Goal: Task Accomplishment & Management: Manage account settings

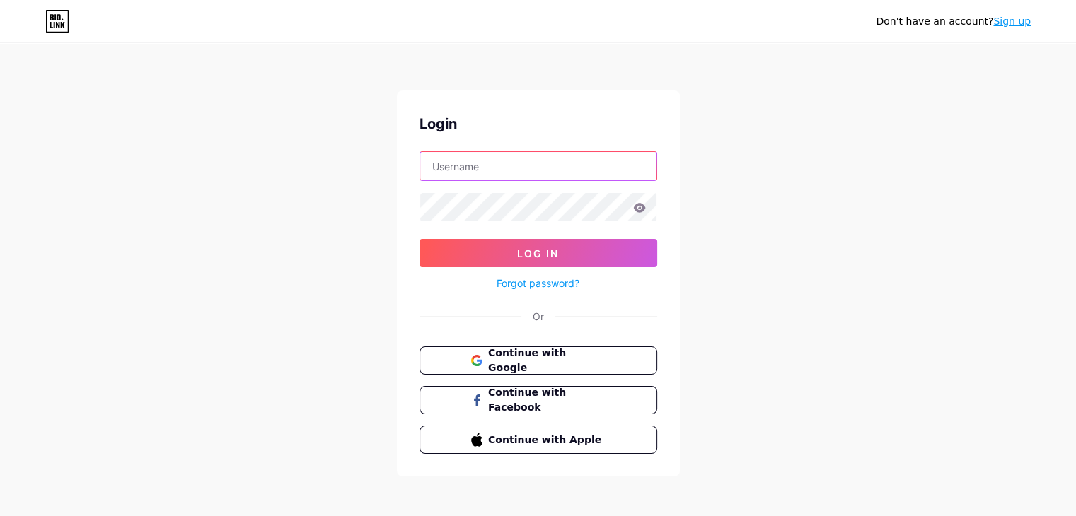
click at [521, 156] on input "text" at bounding box center [538, 166] width 236 height 28
type input "[EMAIL_ADDRESS][DOMAIN_NAME]"
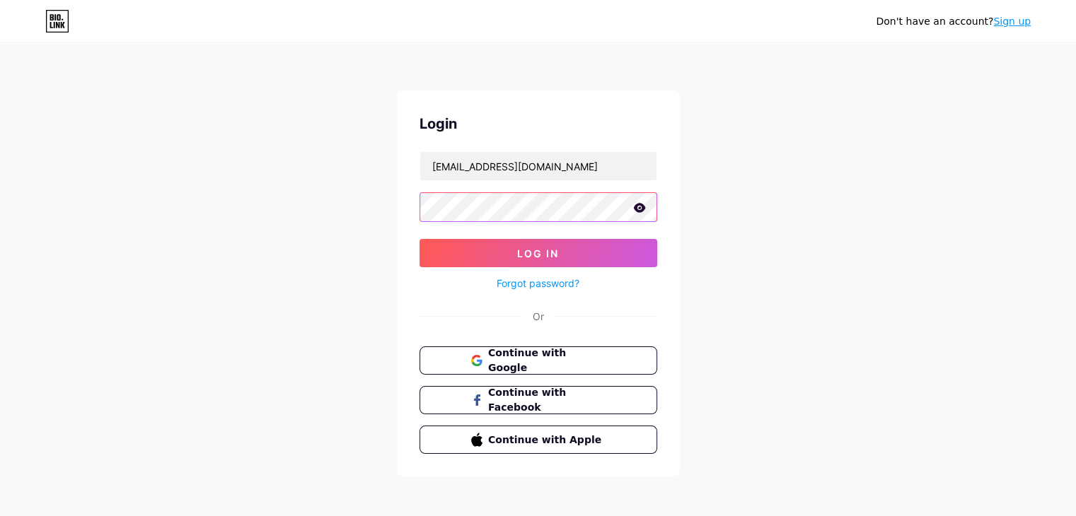
click at [419, 239] on button "Log In" at bounding box center [538, 253] width 238 height 28
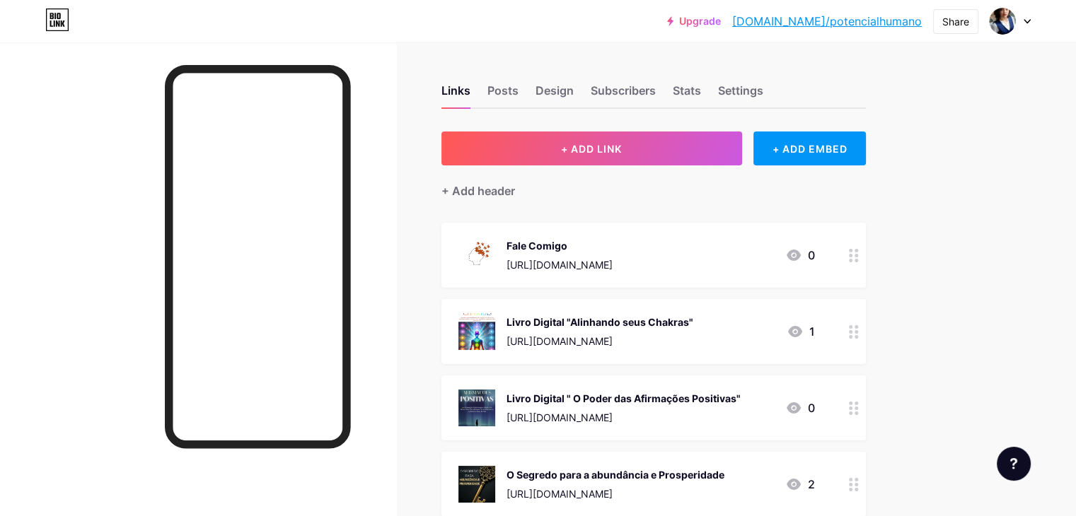
click at [1030, 20] on icon at bounding box center [1027, 22] width 6 height 4
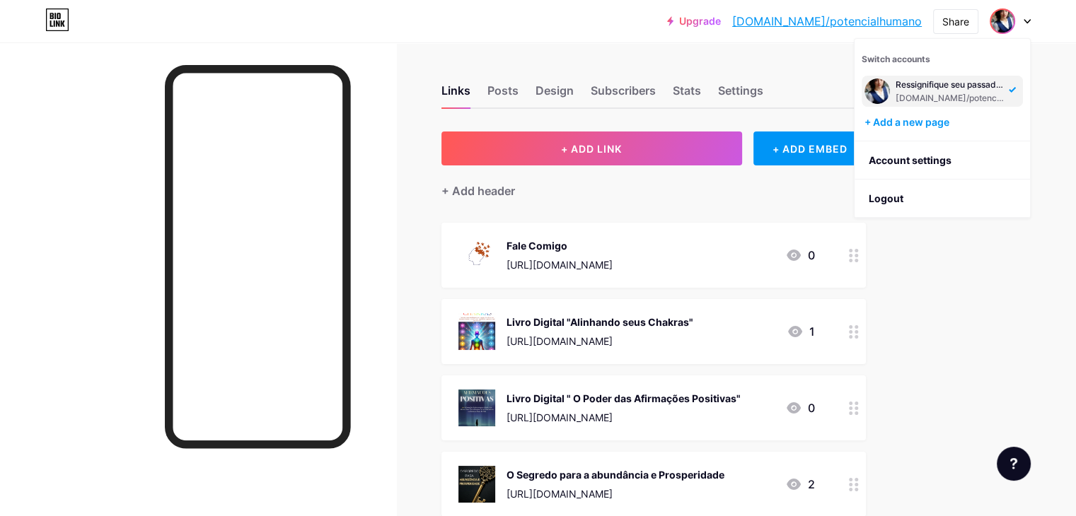
click at [945, 82] on div "Ressignifique seu passado e construa seu novo futuro! (Identificação de Crenças…" at bounding box center [950, 84] width 109 height 11
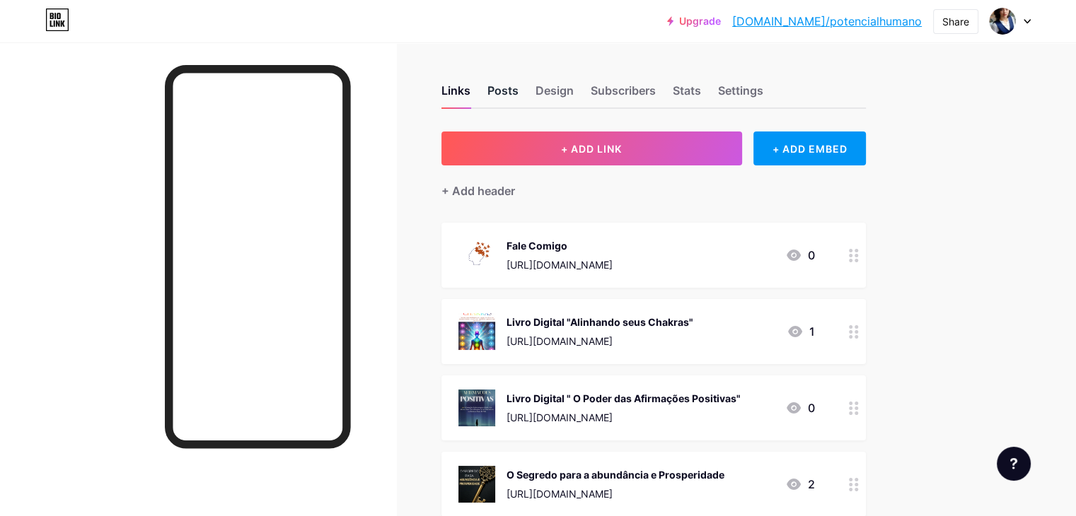
click at [518, 99] on div "Posts" at bounding box center [502, 94] width 31 height 25
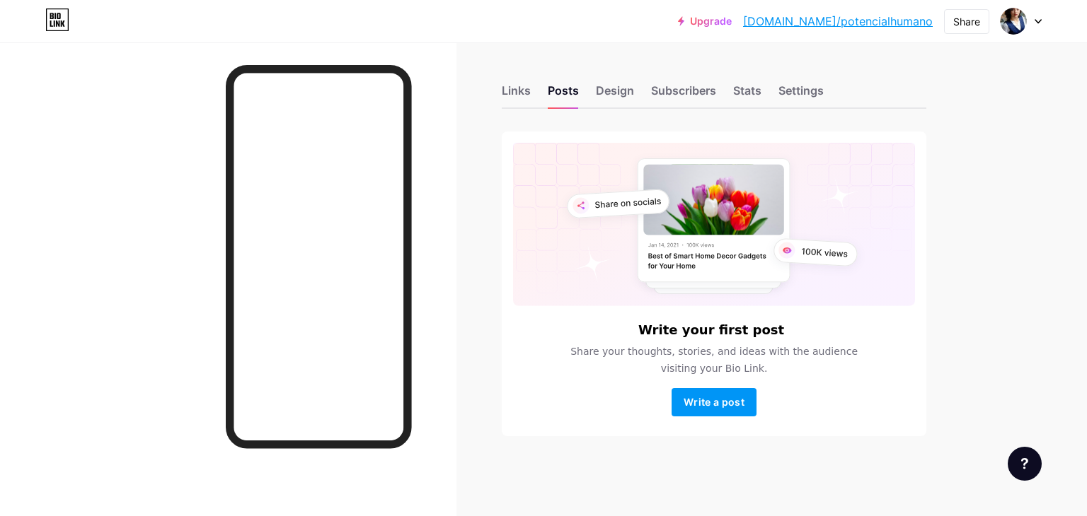
click at [635, 94] on div "Links Posts Design Subscribers Stats Settings" at bounding box center [714, 84] width 424 height 50
drag, startPoint x: 615, startPoint y: 100, endPoint x: 608, endPoint y: 98, distance: 7.2
click at [614, 100] on div "Design" at bounding box center [615, 94] width 38 height 25
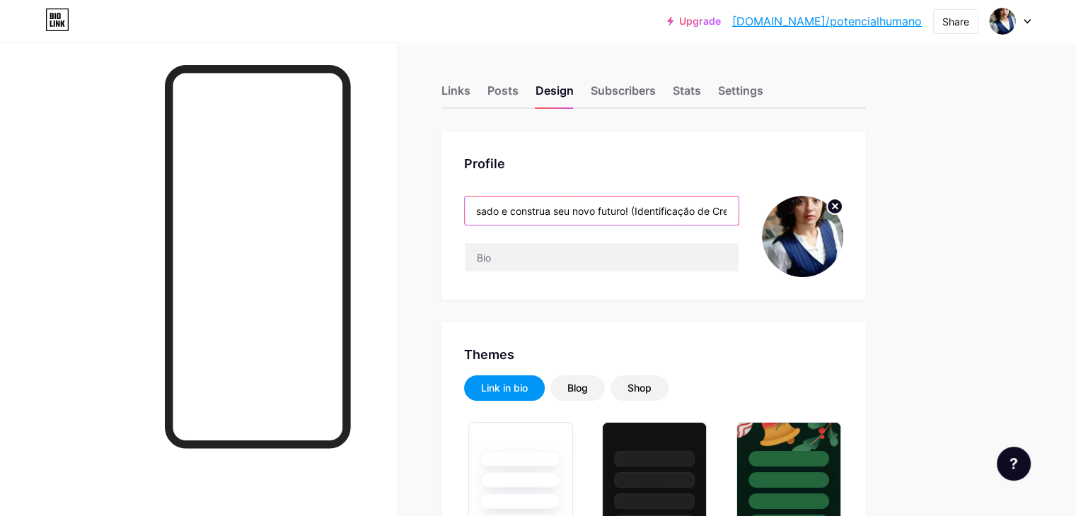
scroll to position [0, 182]
drag, startPoint x: 533, startPoint y: 206, endPoint x: 603, endPoint y: 211, distance: 70.9
click at [603, 211] on input "Ressignifique seu passado e construa seu novo futuro! (Identificação de Crenças…" at bounding box center [602, 211] width 274 height 28
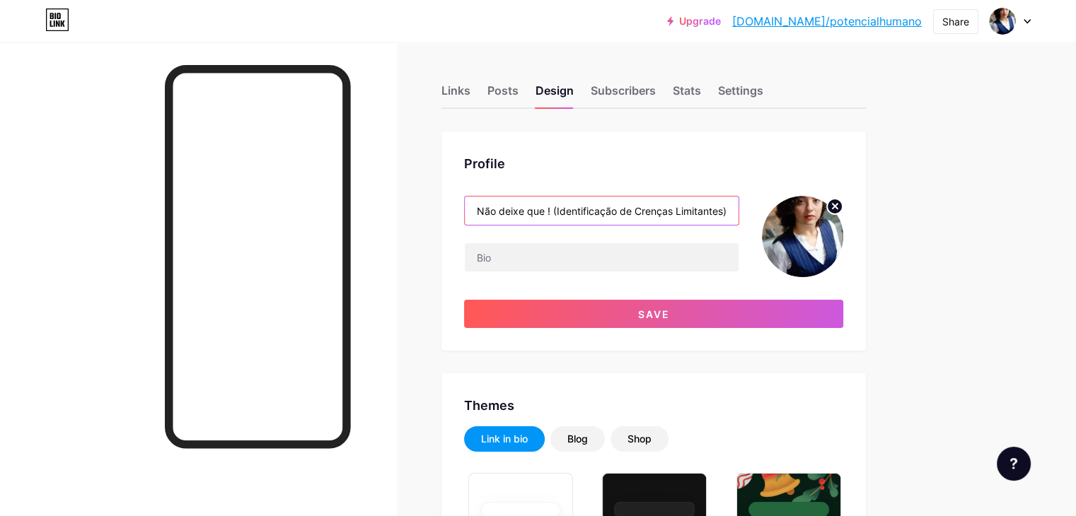
click at [550, 204] on input "Não deixe que ! (Identificação de Crenças Limitantes)" at bounding box center [602, 211] width 274 height 28
paste input "Como Identificar e Romper Crenças que Sabotam sua Vida"
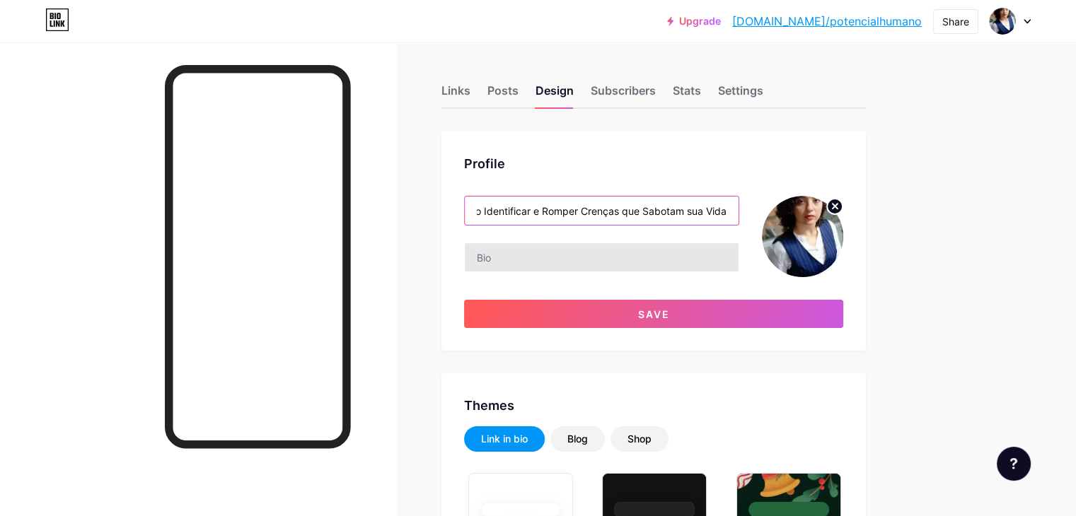
type input "Como Identificar e Romper Crenças que Sabotam sua Vida"
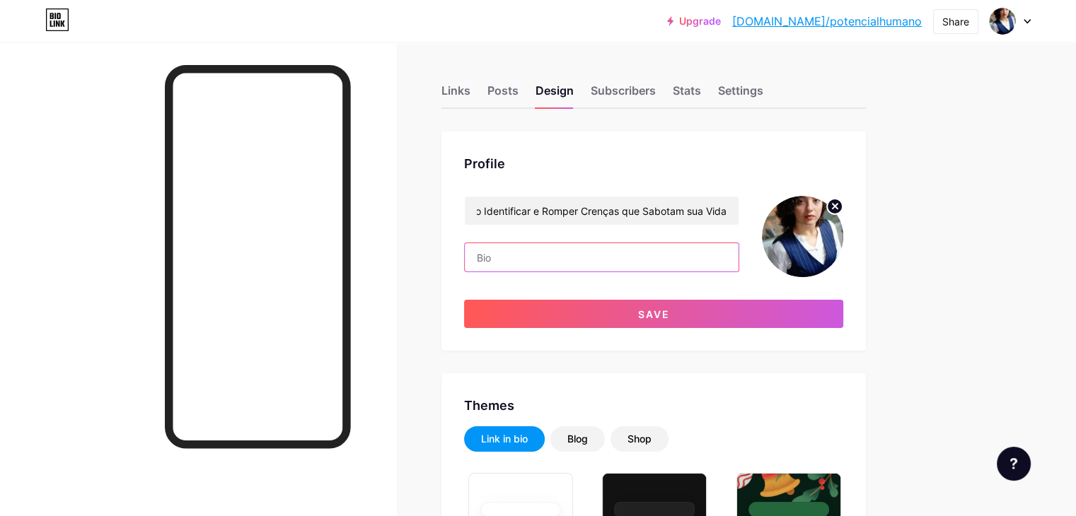
scroll to position [0, 0]
click at [622, 257] on input "text" at bounding box center [602, 257] width 274 height 28
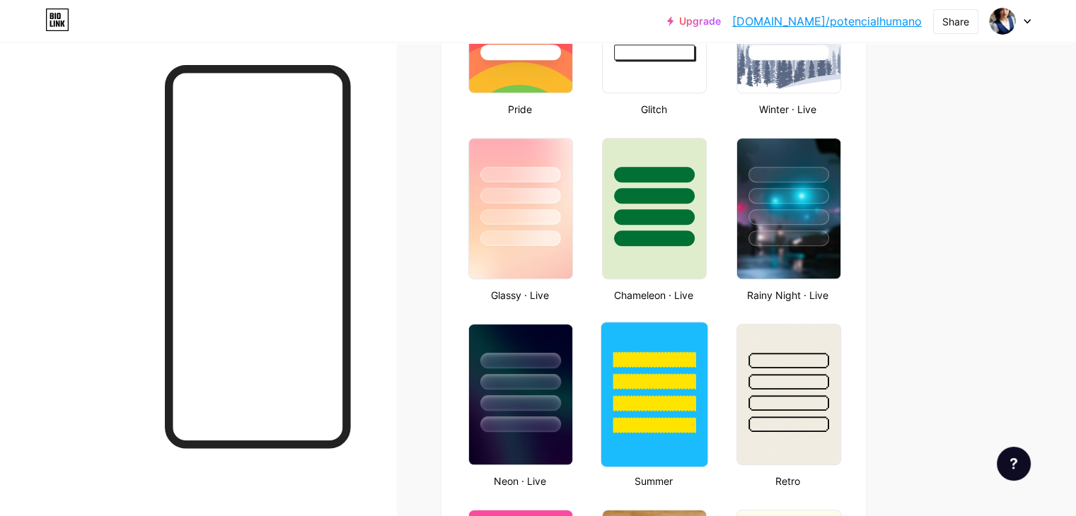
scroll to position [778, 0]
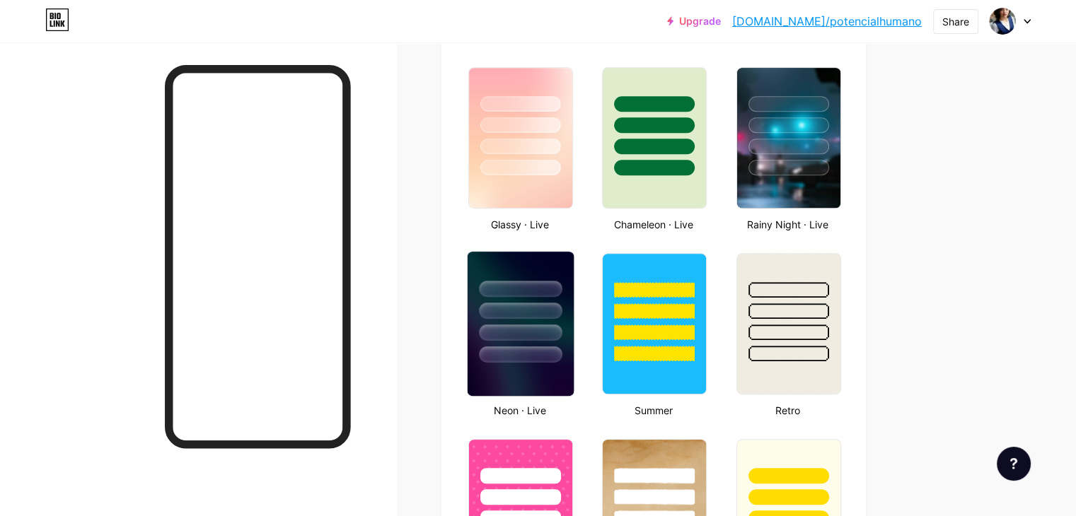
click at [562, 308] on div at bounding box center [520, 311] width 83 height 16
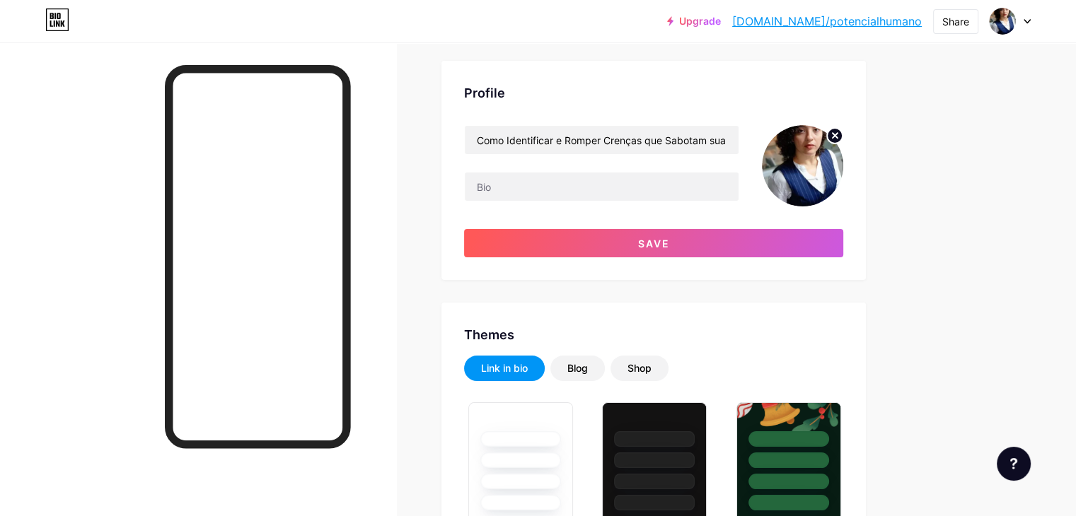
scroll to position [0, 0]
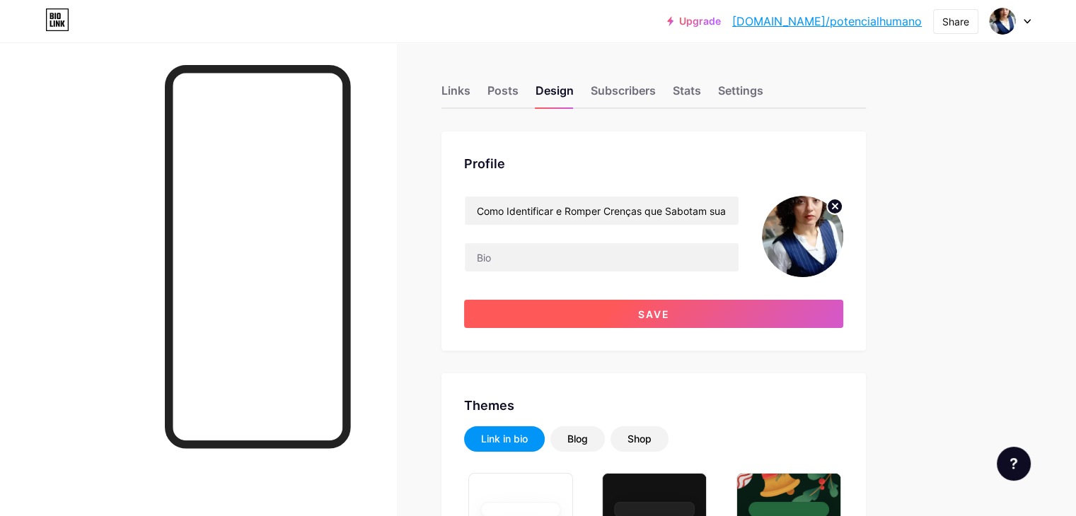
click at [670, 316] on span "Save" at bounding box center [654, 314] width 32 height 12
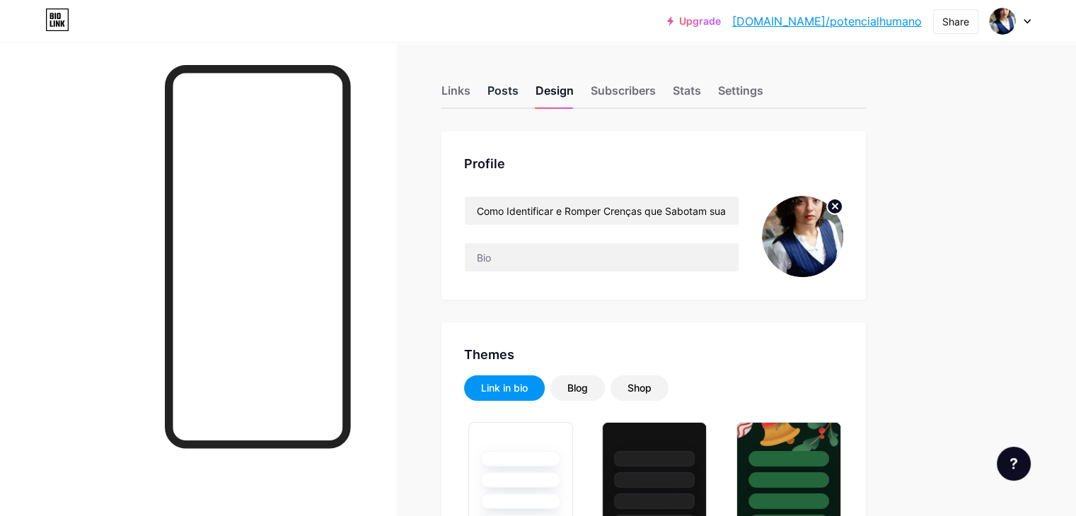
click at [518, 91] on div "Posts" at bounding box center [502, 94] width 31 height 25
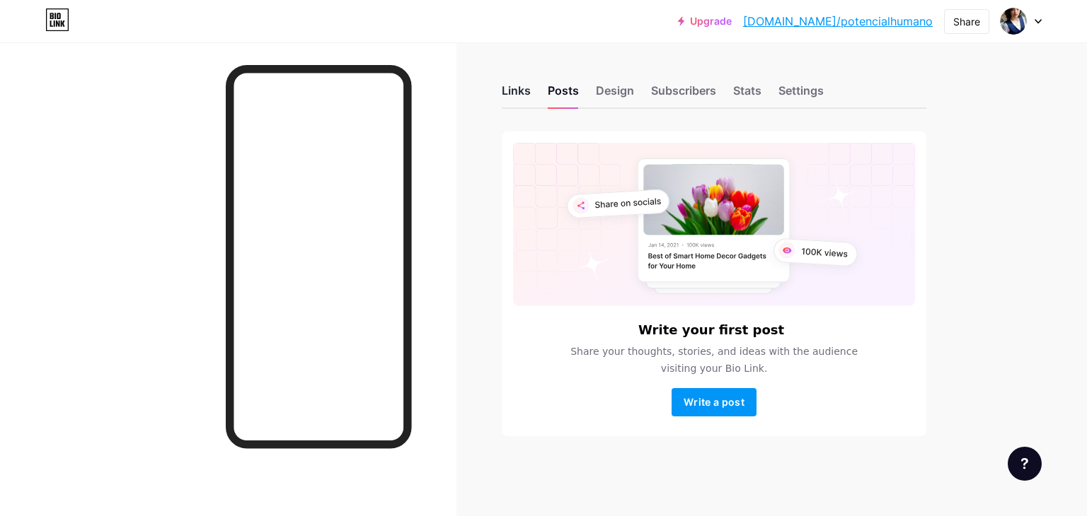
click at [518, 103] on div "Links" at bounding box center [516, 94] width 29 height 25
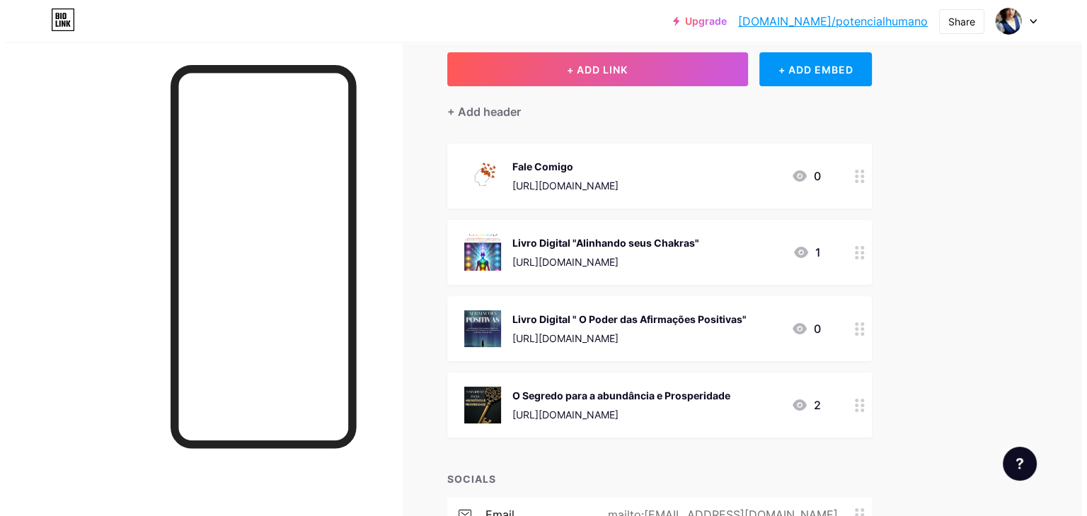
scroll to position [8, 0]
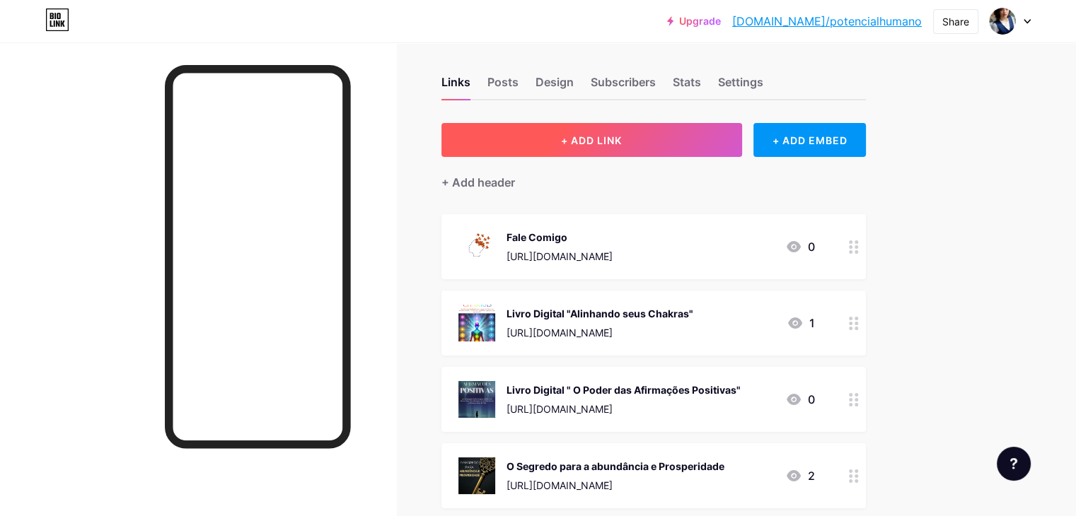
click at [622, 143] on span "+ ADD LINK" at bounding box center [591, 140] width 61 height 12
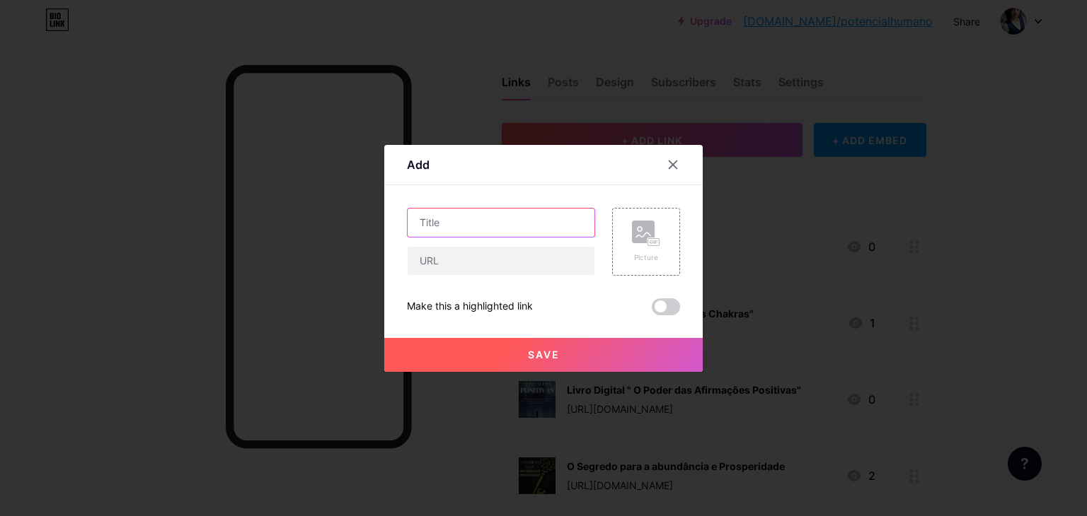
click at [441, 225] on input "text" at bounding box center [500, 223] width 187 height 28
click at [456, 255] on input "text" at bounding box center [500, 261] width 187 height 28
paste input "https://drive.google.com/file/d/1zusS9XNRrpJe249Ju9WItmGB1RMFX0NY/view?usp=driv…"
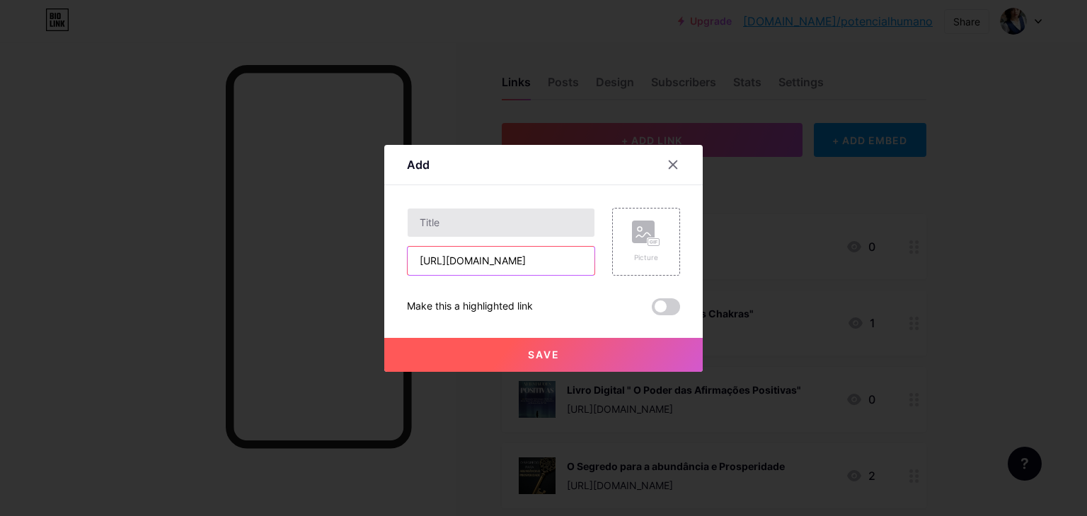
type input "https://drive.google.com/file/d/1zusS9XNRrpJe249Ju9WItmGB1RMFX0NY/view?usp=driv…"
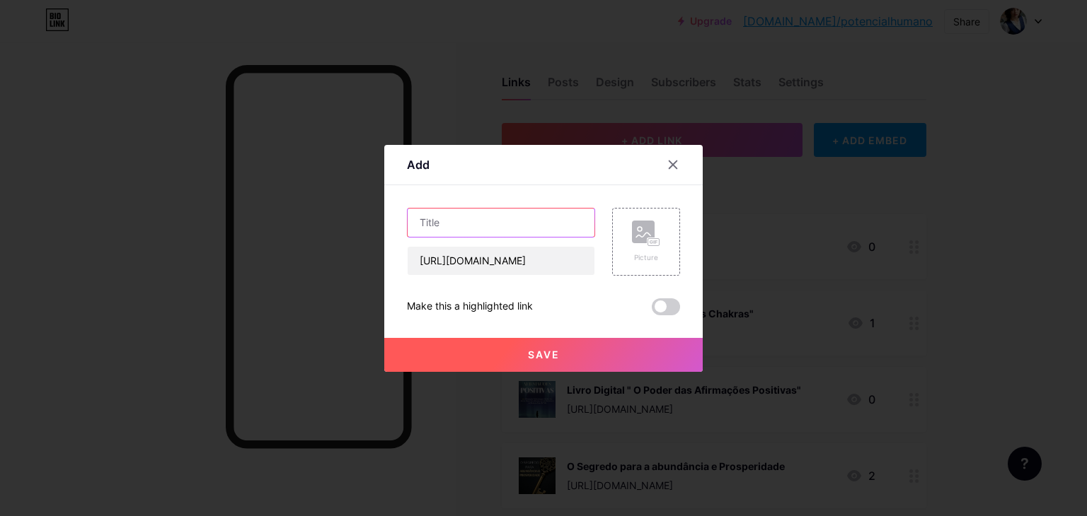
scroll to position [0, 0]
click at [495, 216] on input "text" at bounding box center [500, 223] width 187 height 28
click at [495, 214] on input "E-book 07 Crenças que sabotam seu crescimento!" at bounding box center [500, 223] width 187 height 28
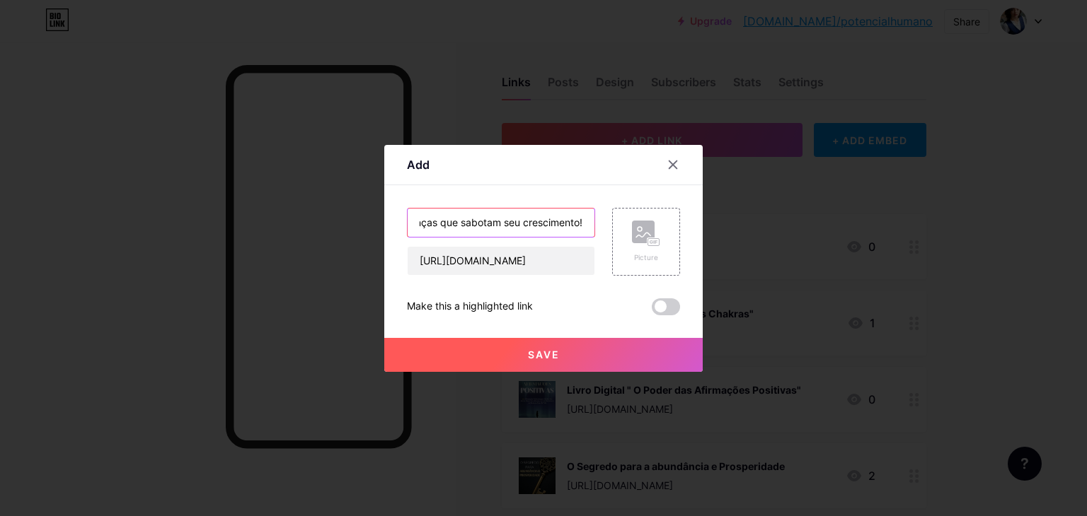
type input "E-book - 07 Crenças que sabotam seu crescimento!"
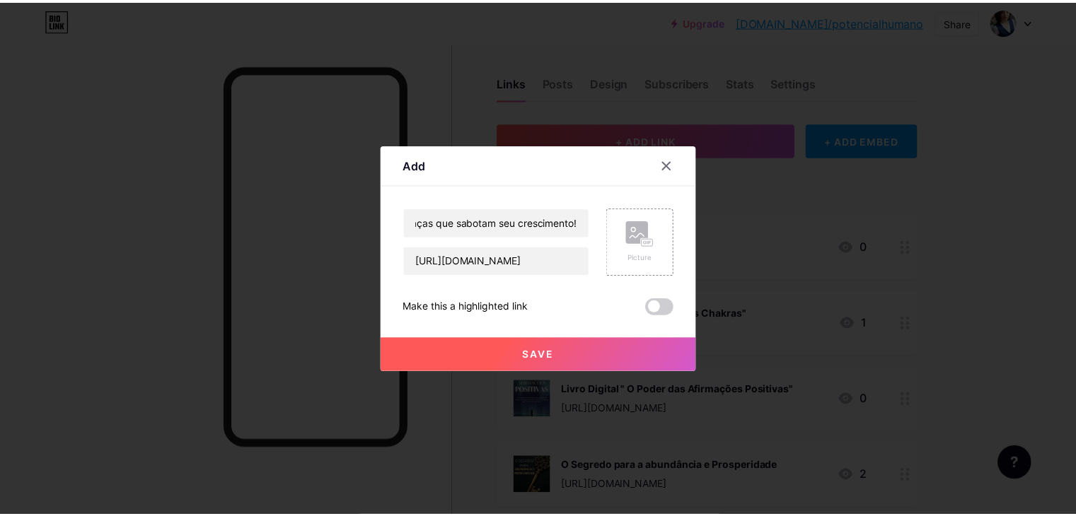
scroll to position [0, 0]
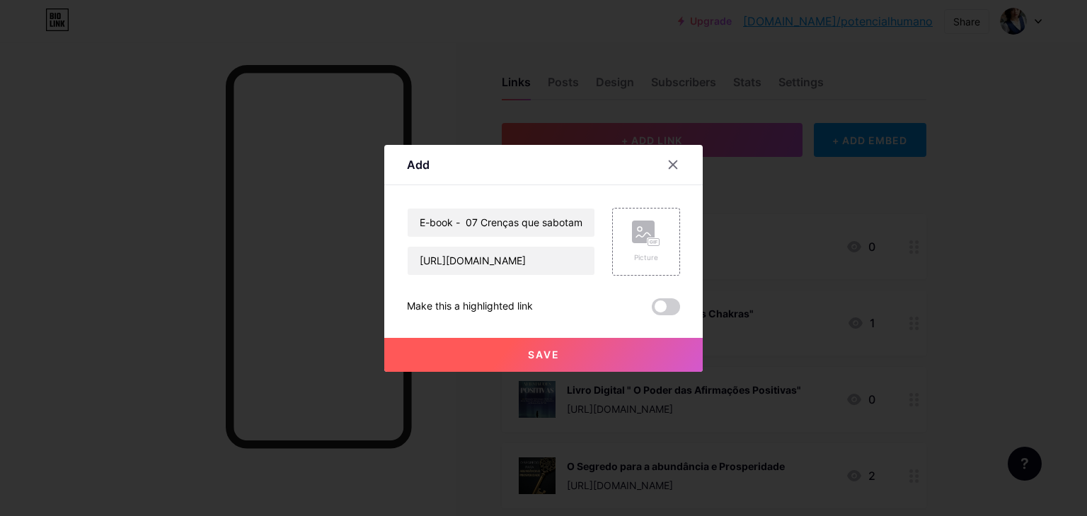
click at [583, 344] on button "Save" at bounding box center [543, 355] width 318 height 34
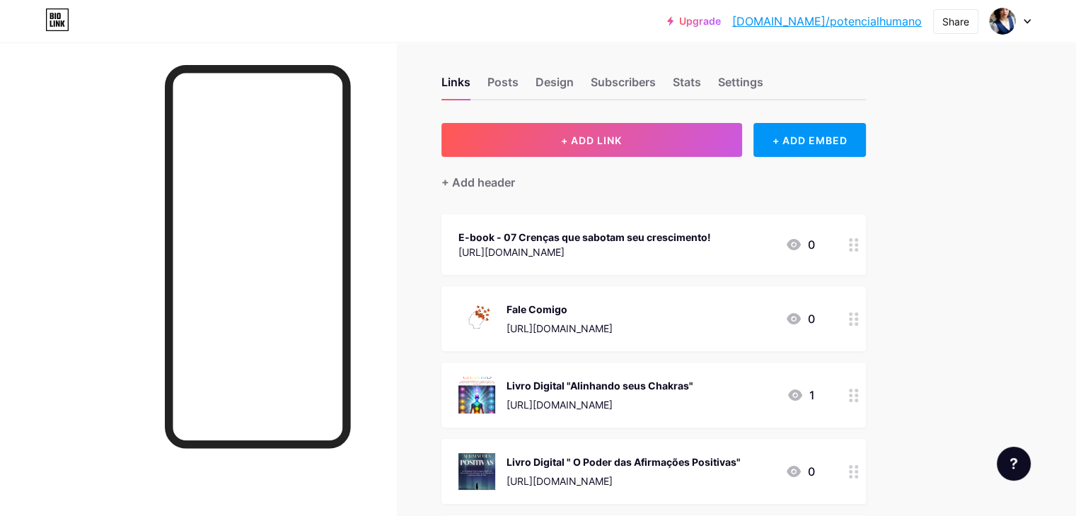
scroll to position [79, 0]
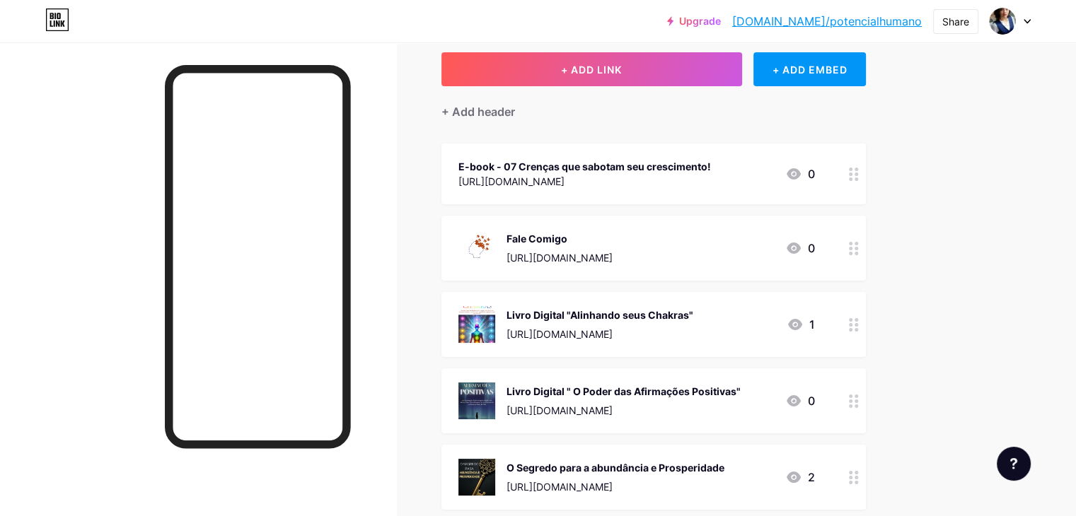
click at [751, 238] on div "Fale Comigo https://wa.me/556984472136 0" at bounding box center [636, 248] width 357 height 37
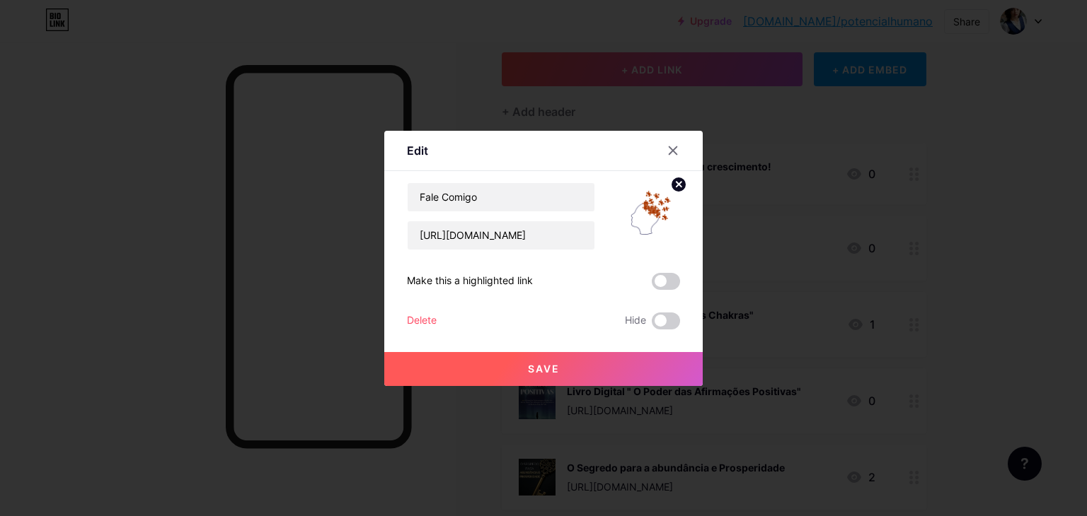
click at [683, 184] on circle at bounding box center [679, 185] width 16 height 16
click at [562, 378] on button "Save" at bounding box center [543, 369] width 318 height 34
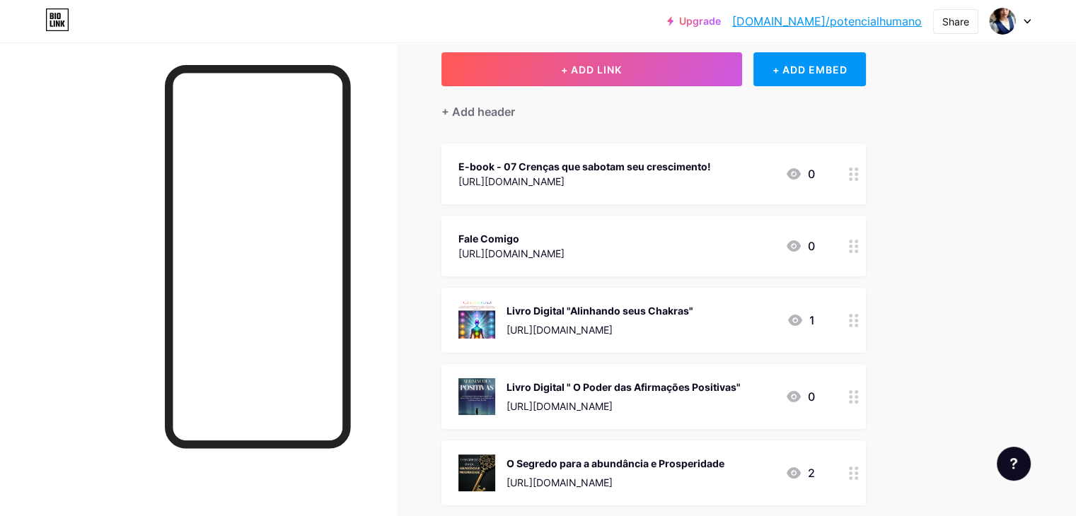
click at [801, 246] on div "Fale Comigo https://wa.me/556984472136 0" at bounding box center [636, 246] width 357 height 33
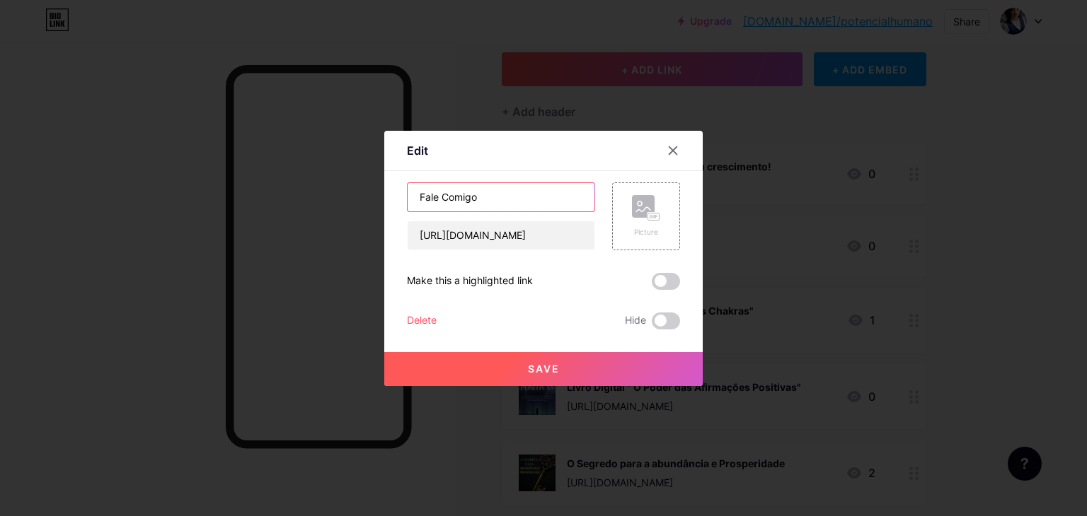
click at [482, 199] on input "Fale Comigo" at bounding box center [500, 197] width 187 height 28
click at [481, 199] on input "Fale Comigo" at bounding box center [500, 197] width 187 height 28
type input "Palestras e Mentorias"
click at [596, 360] on button "Save" at bounding box center [543, 369] width 318 height 34
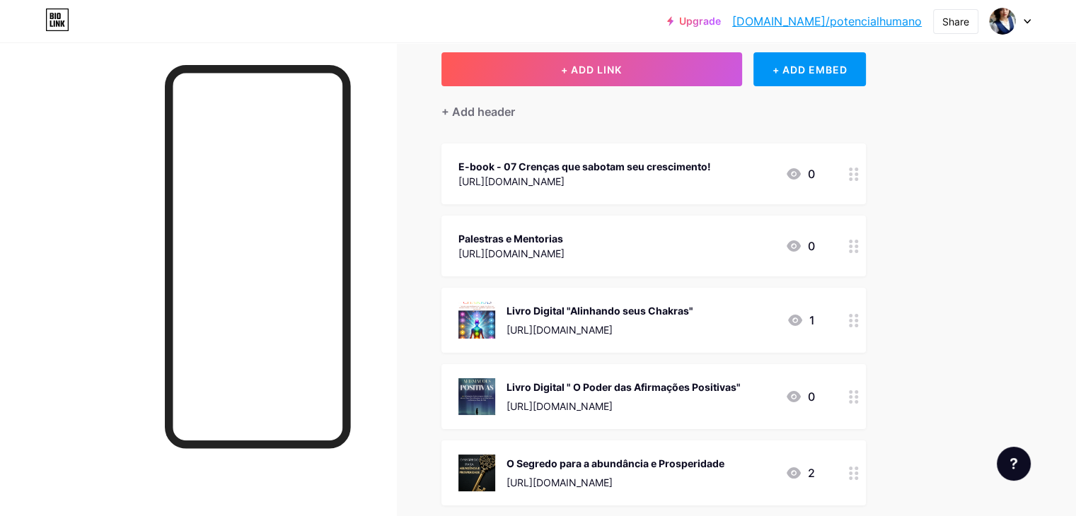
click at [1033, 158] on div "Upgrade bio.link/potenc... bio.link/potencialhumano Share Switch accounts Como …" at bounding box center [538, 359] width 1076 height 877
